Goal: Check status: Check status

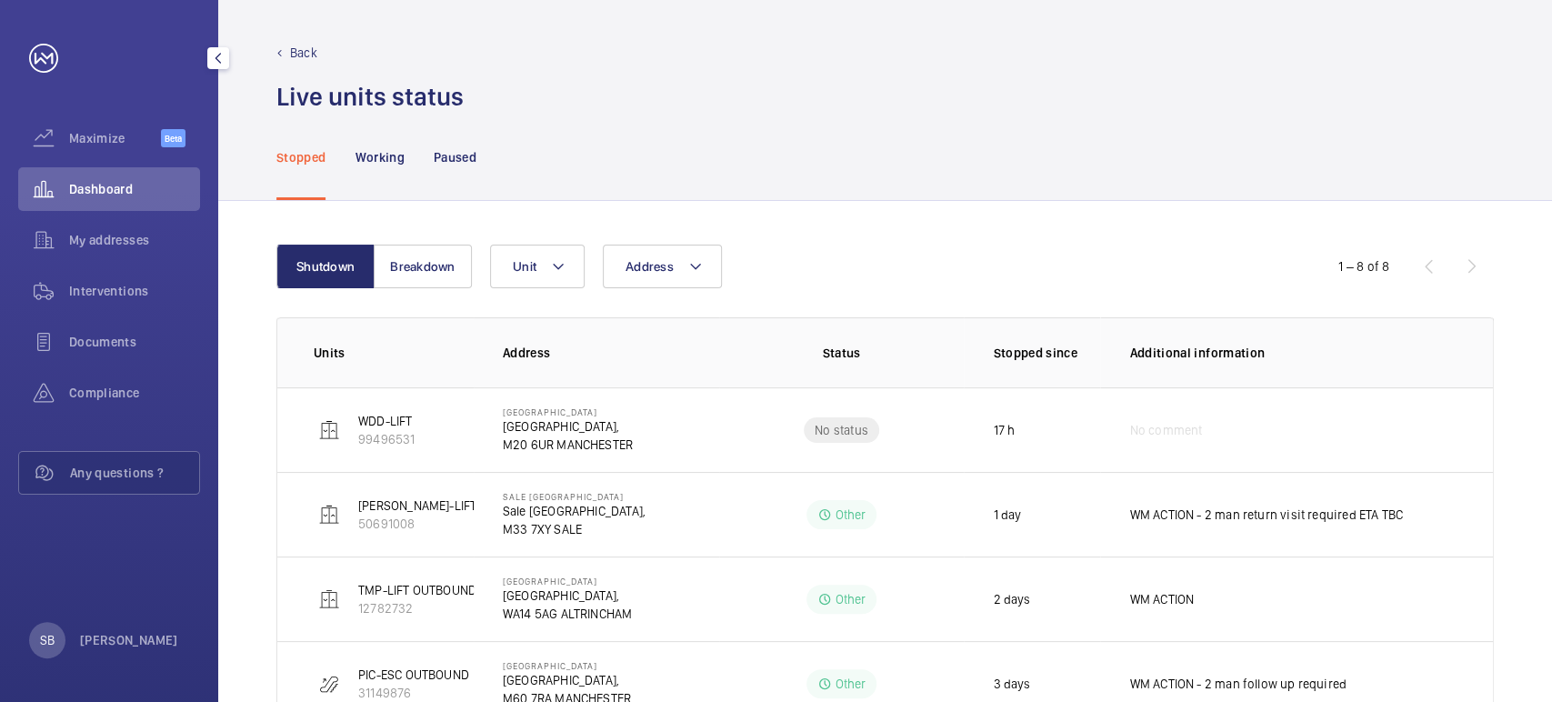
scroll to position [189, 0]
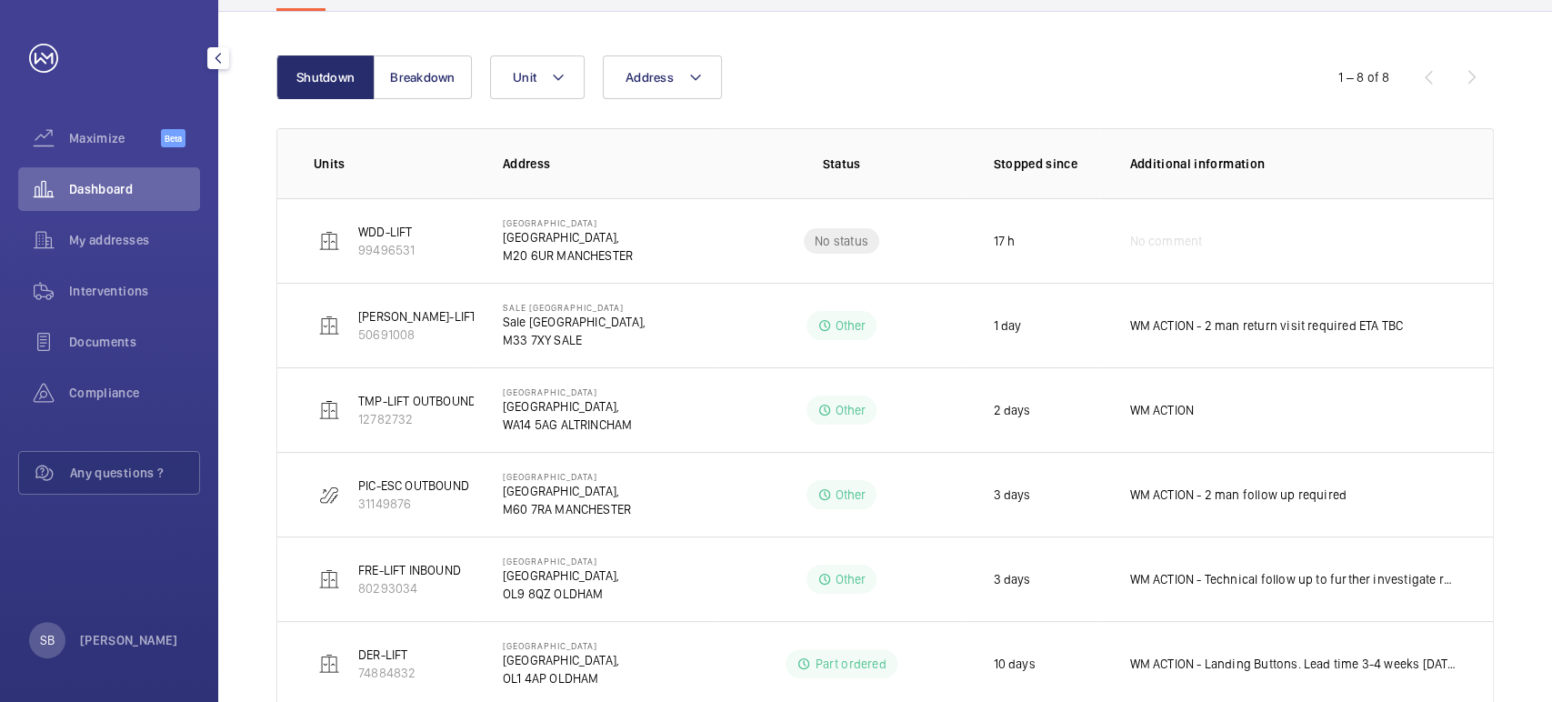
click at [73, 48] on div at bounding box center [114, 58] width 171 height 29
drag, startPoint x: 49, startPoint y: 55, endPoint x: 146, endPoint y: 55, distance: 97.3
click at [48, 55] on link at bounding box center [43, 58] width 29 height 29
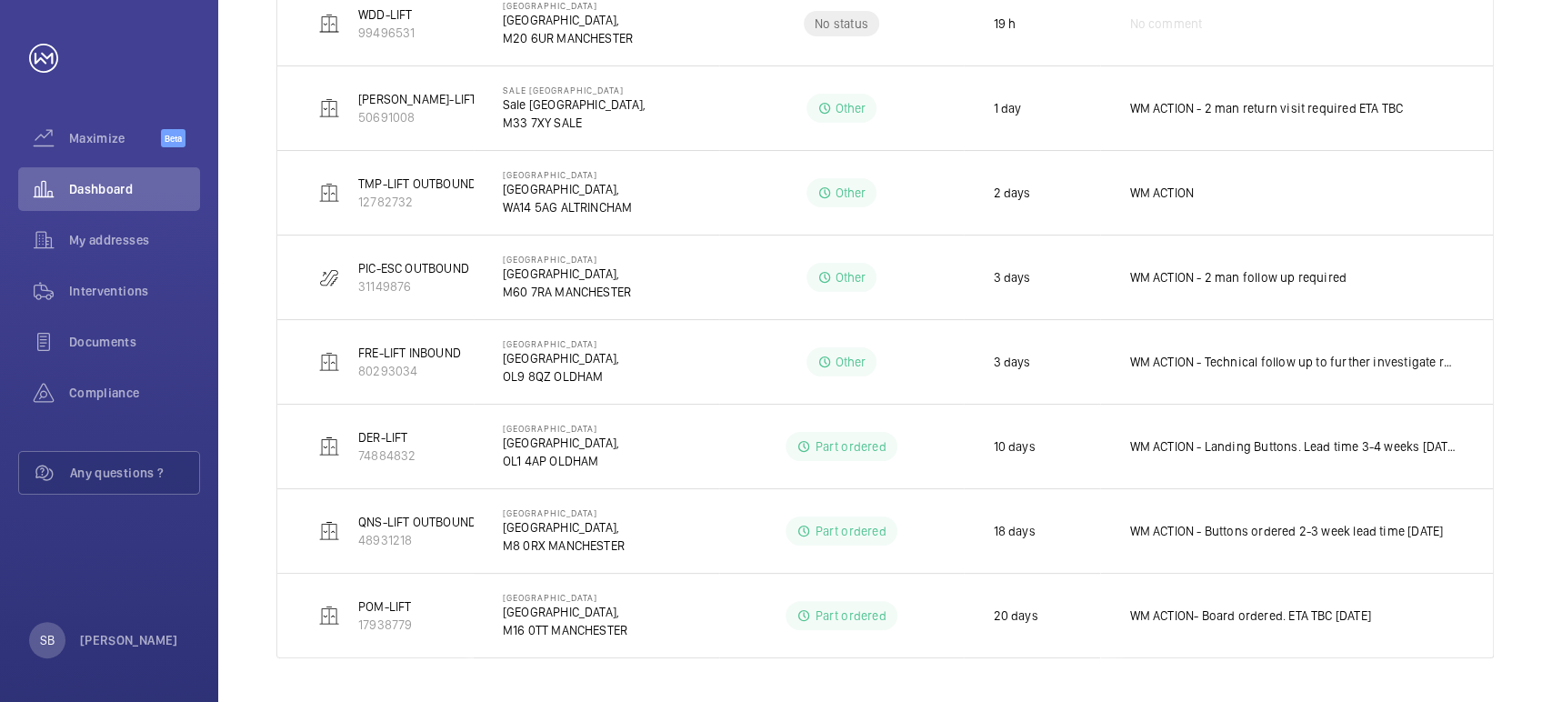
scroll to position [4, 0]
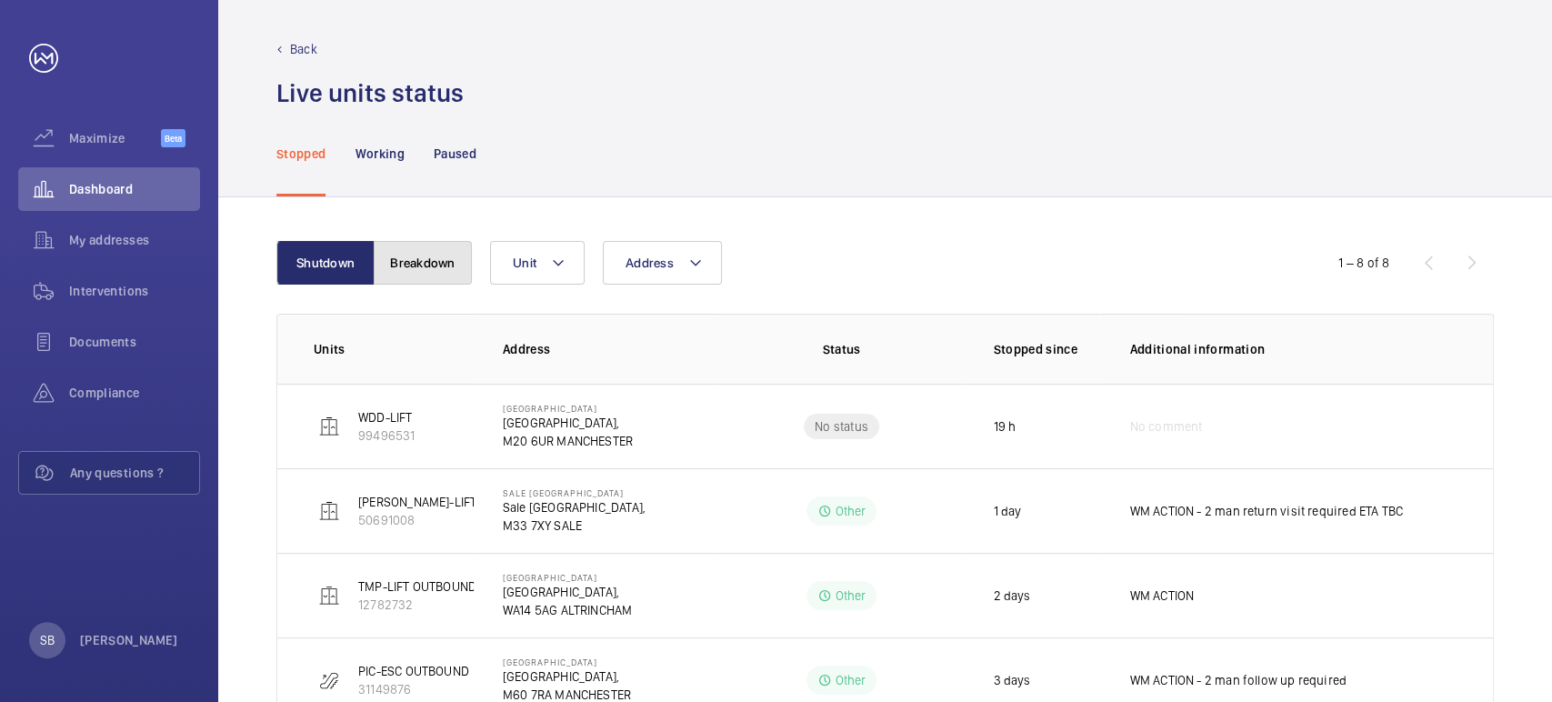
click at [423, 282] on button "Breakdown" at bounding box center [423, 263] width 98 height 44
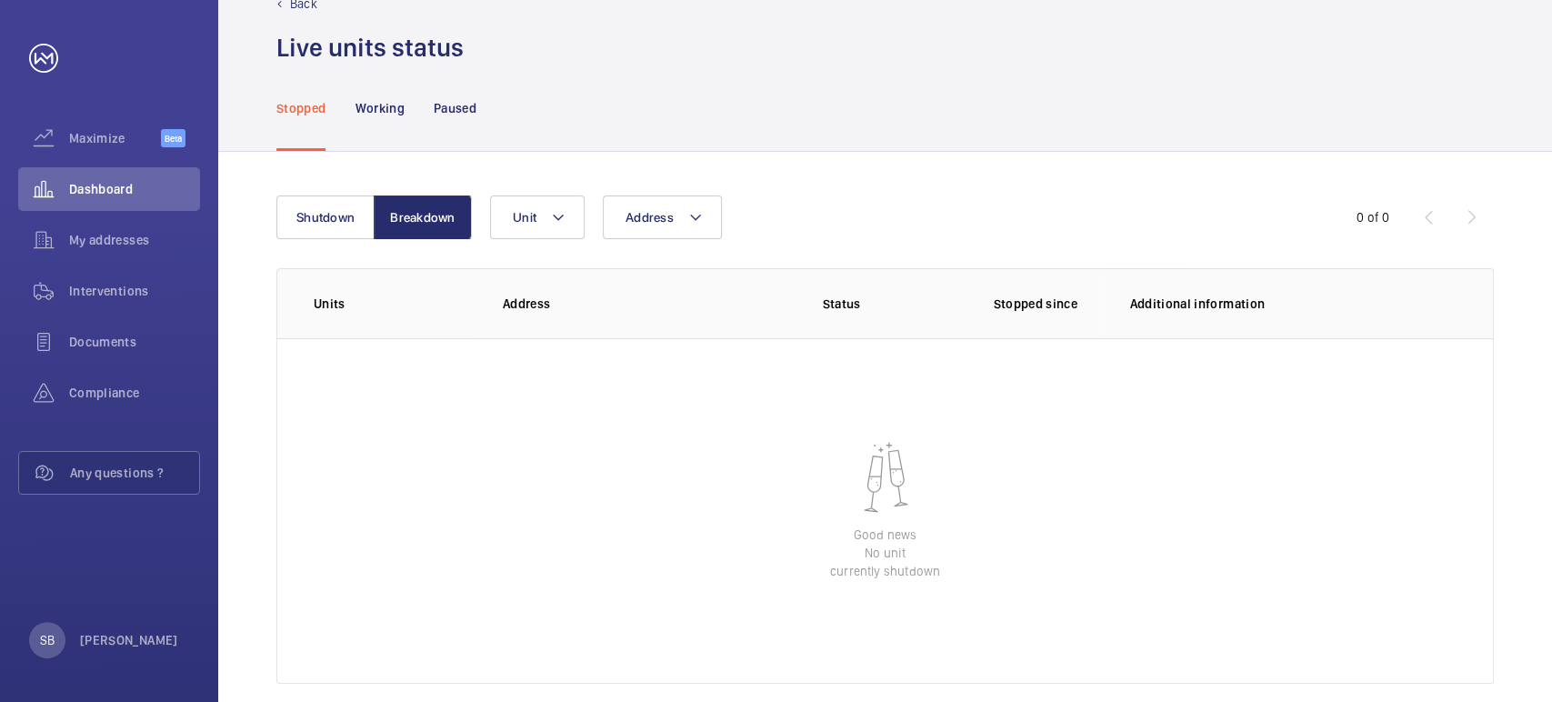
scroll to position [74, 0]
